Goal: Task Accomplishment & Management: Use online tool/utility

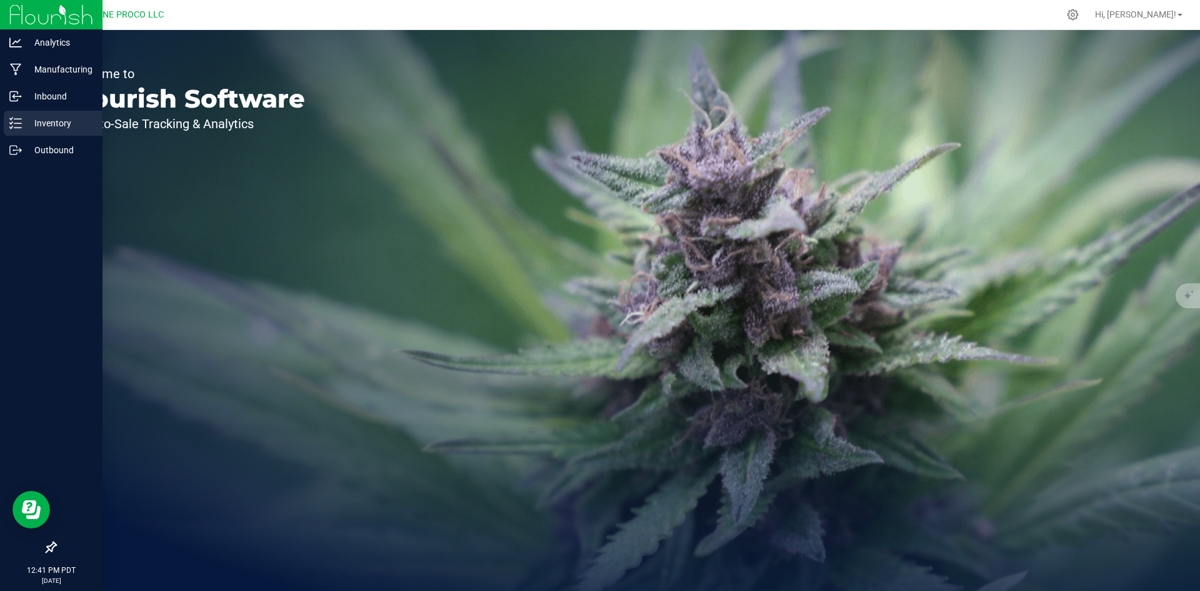
click at [17, 123] on icon at bounding box center [15, 123] width 13 height 13
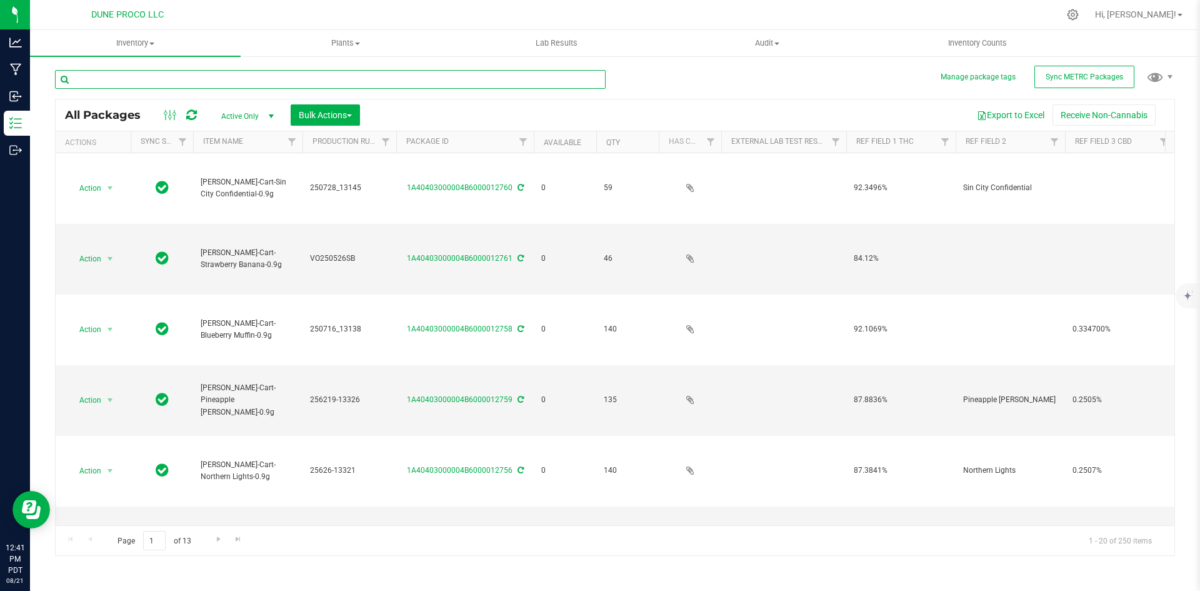
click at [139, 84] on input "text" at bounding box center [330, 79] width 551 height 19
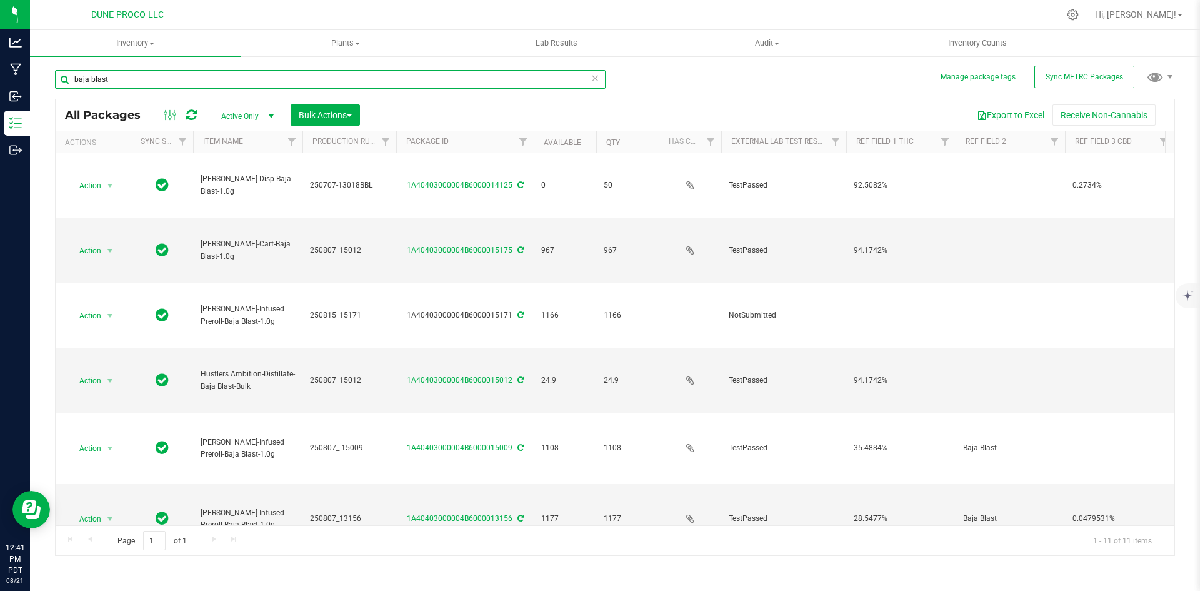
drag, startPoint x: 118, startPoint y: 86, endPoint x: 41, endPoint y: 73, distance: 78.7
click at [41, 73] on div "Manage package tags Sync METRC Packages baja blast All Packages Active Only Act…" at bounding box center [615, 245] width 1170 height 381
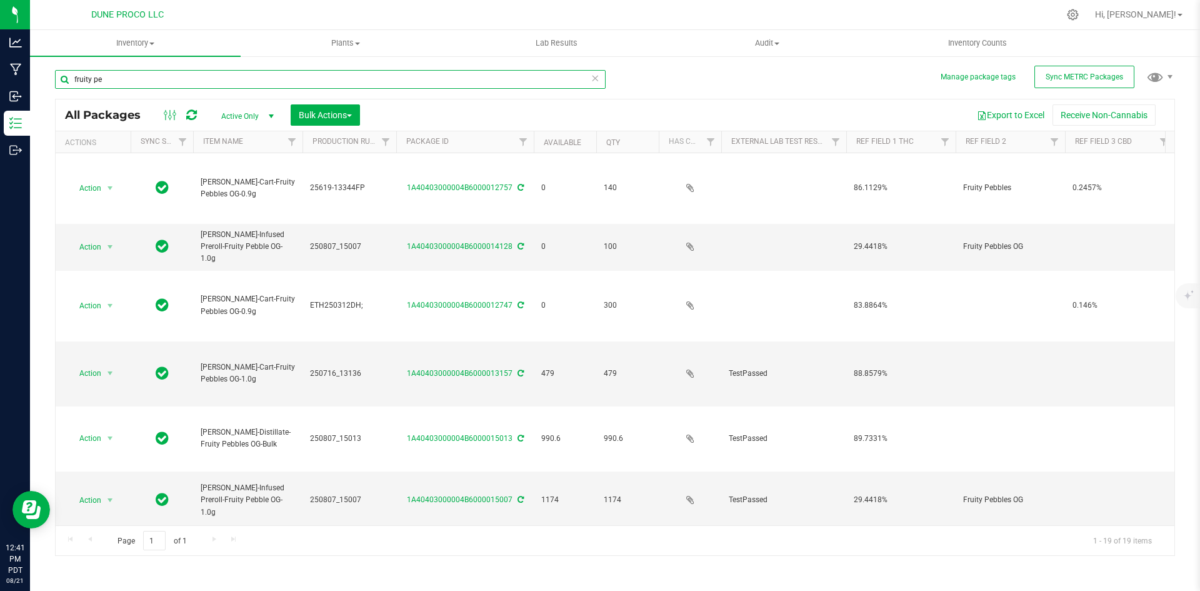
drag, startPoint x: 115, startPoint y: 78, endPoint x: 33, endPoint y: 76, distance: 81.9
click at [33, 76] on div "Manage package tags Sync METRC Packages fruity pe All Packages Active Only Acti…" at bounding box center [615, 245] width 1170 height 381
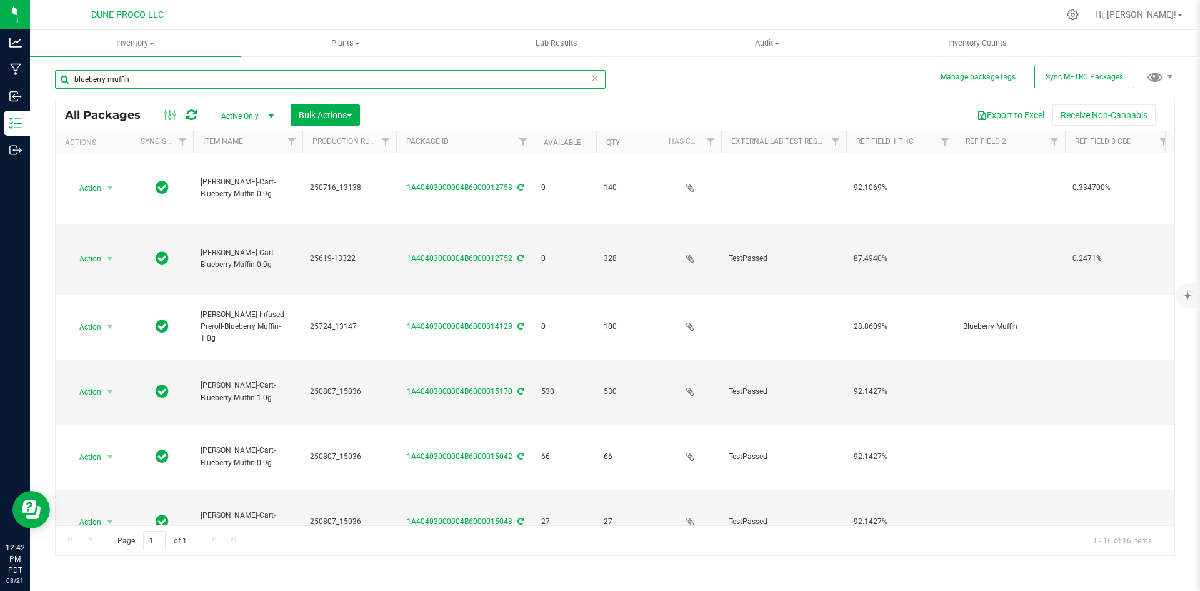
drag, startPoint x: 139, startPoint y: 82, endPoint x: 63, endPoint y: 71, distance: 76.4
click at [63, 71] on input "blueberry muffin" at bounding box center [330, 79] width 551 height 19
type input "sin city"
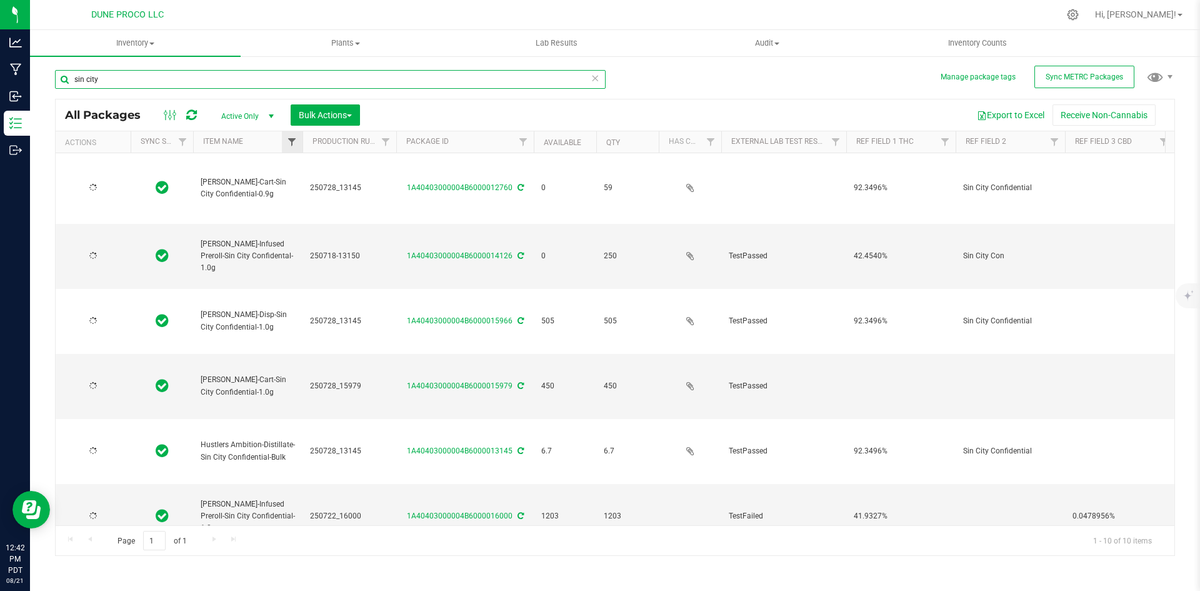
type input "[DATE]"
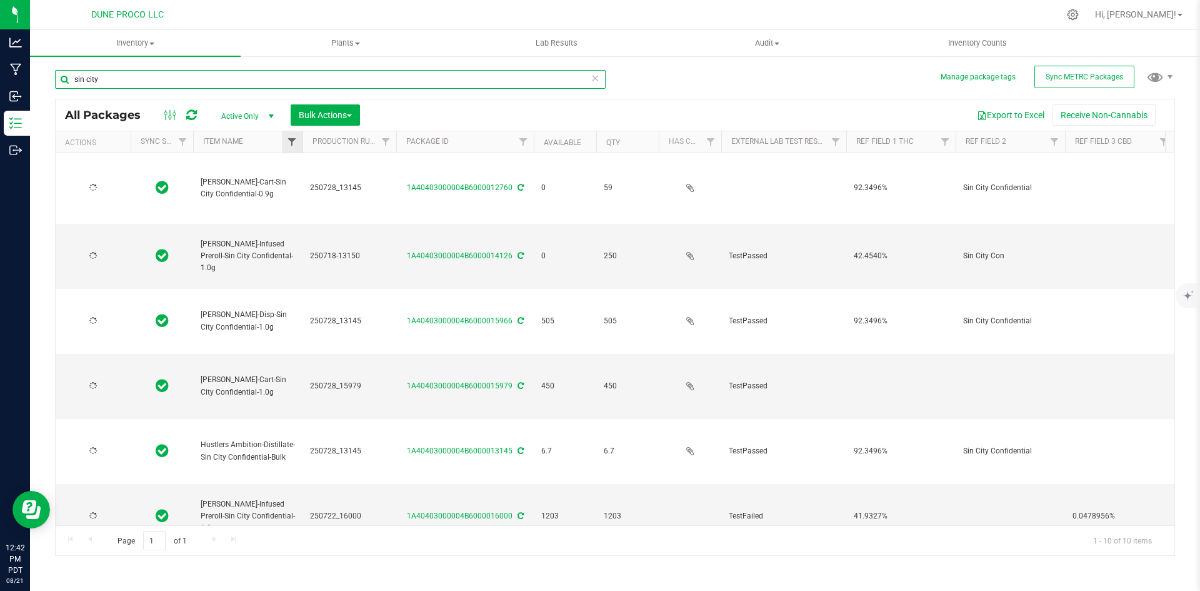
type input "[DATE]"
drag, startPoint x: 101, startPoint y: 78, endPoint x: 48, endPoint y: 76, distance: 53.8
click at [48, 76] on div "Manage package tags Sync METRC Packages [GEOGRAPHIC_DATA] All Packages Active O…" at bounding box center [615, 245] width 1170 height 381
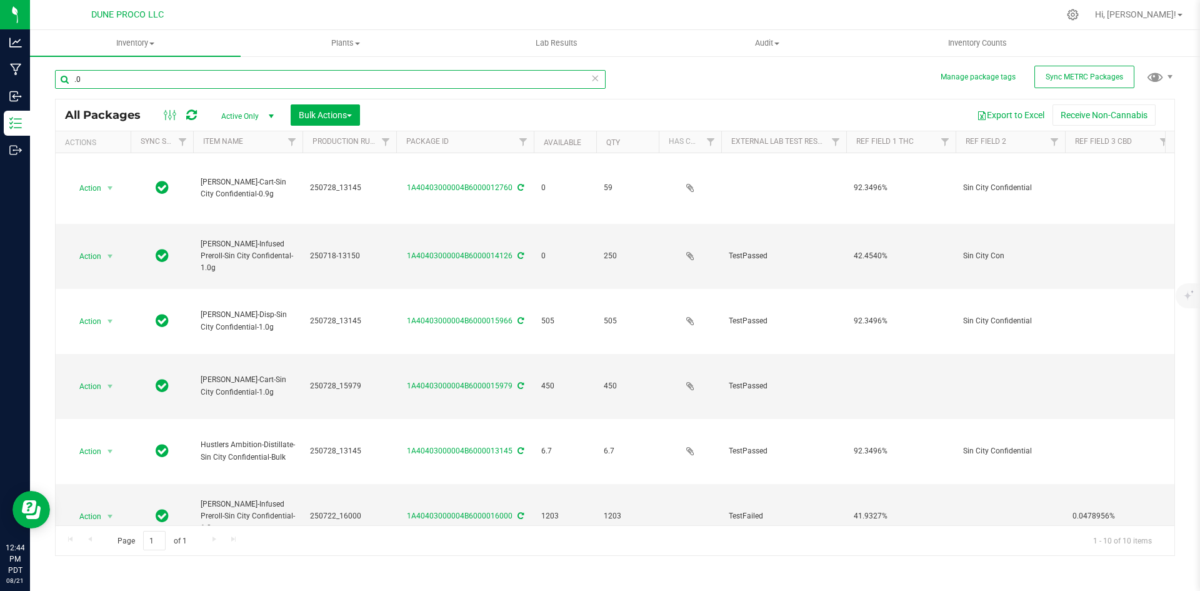
type input "."
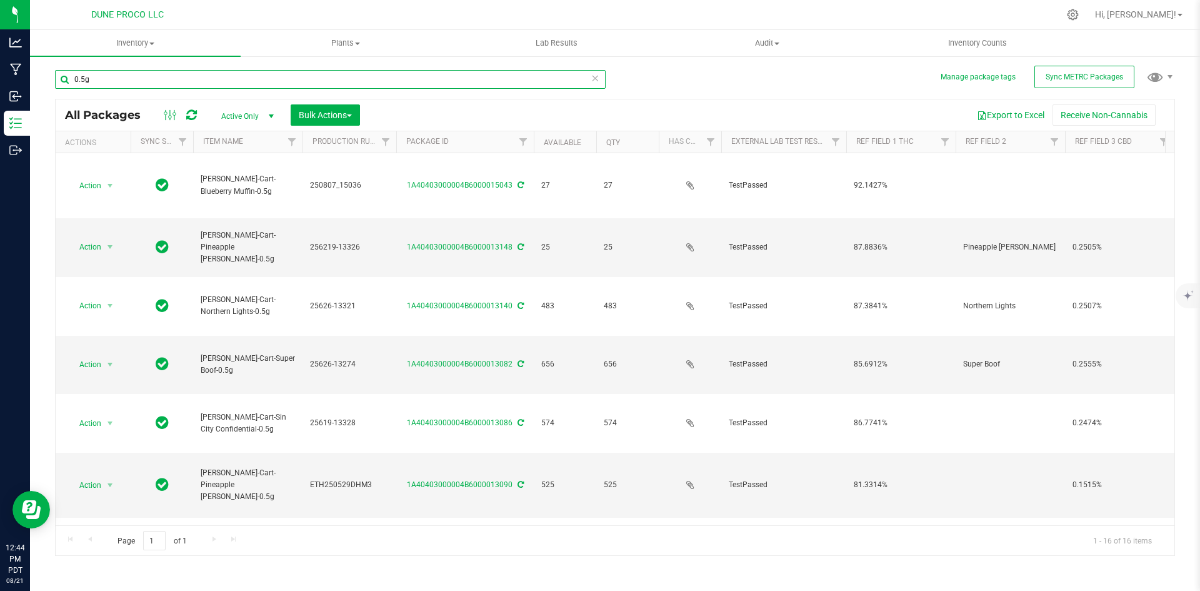
type input "0.5g"
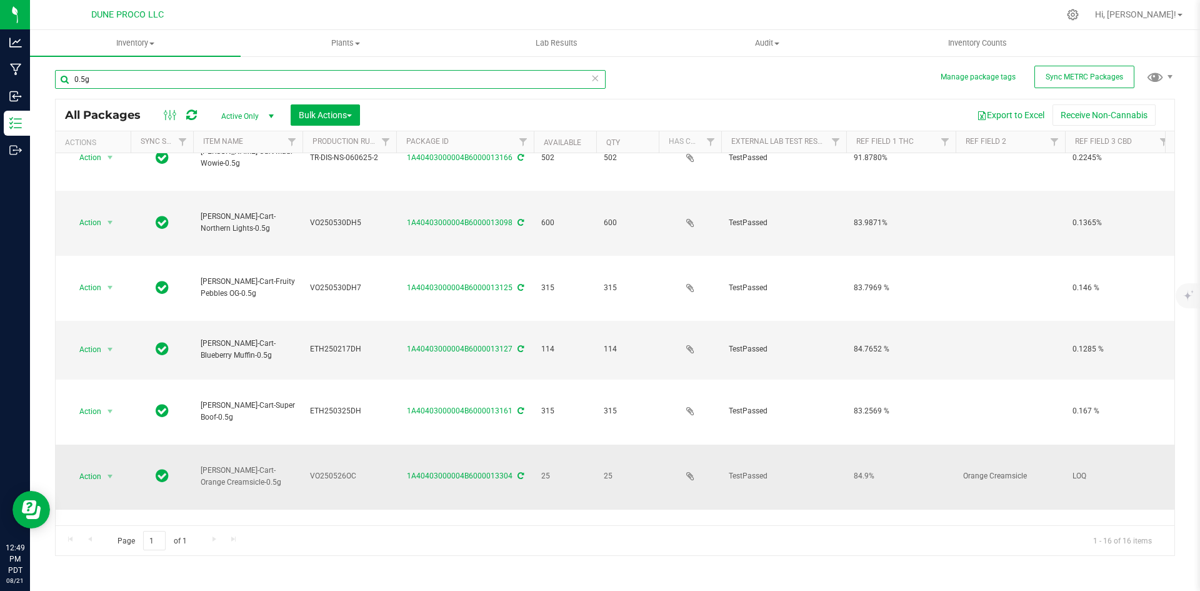
scroll to position [529, 0]
